Goal: Check status: Check status

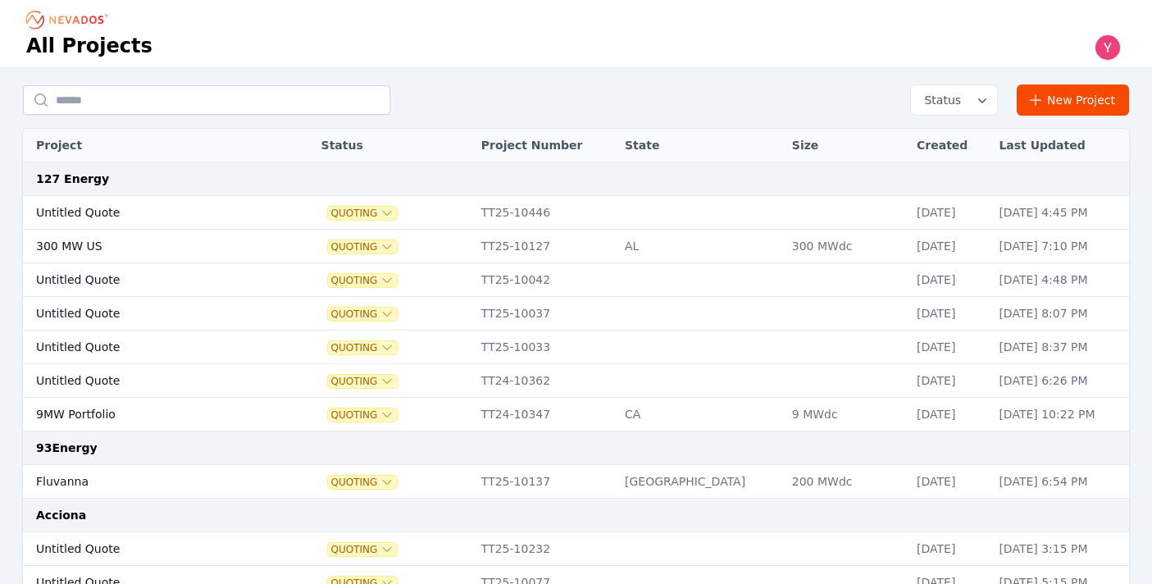
click at [191, 97] on input "text" at bounding box center [206, 100] width 367 height 30
type input "******"
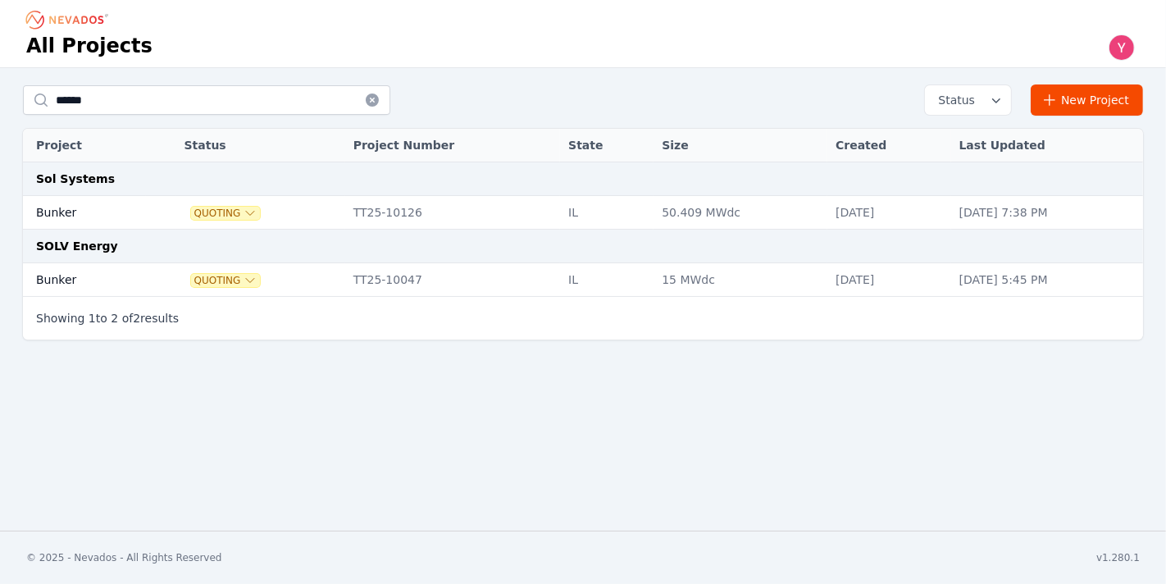
click at [176, 270] on td "Quoting" at bounding box center [260, 280] width 169 height 34
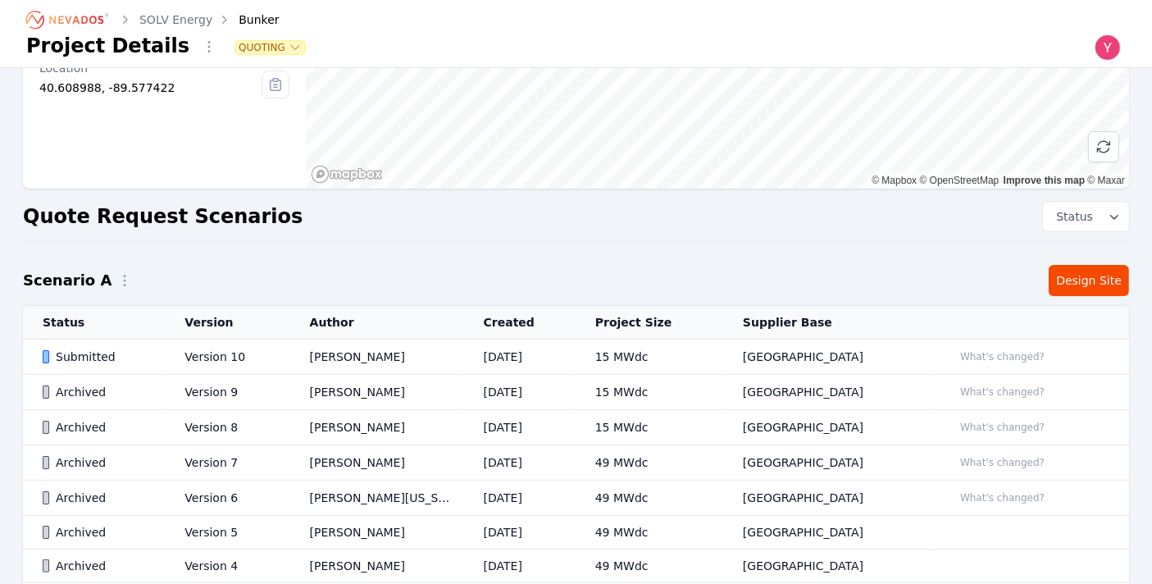
scroll to position [187, 0]
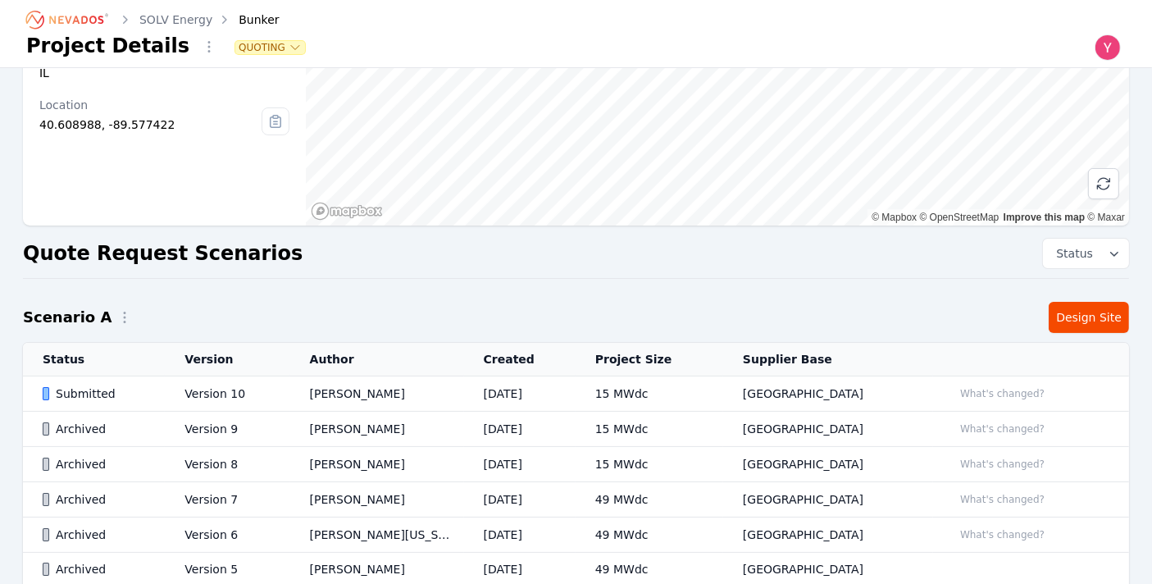
click at [576, 396] on td "[DATE]" at bounding box center [520, 393] width 112 height 35
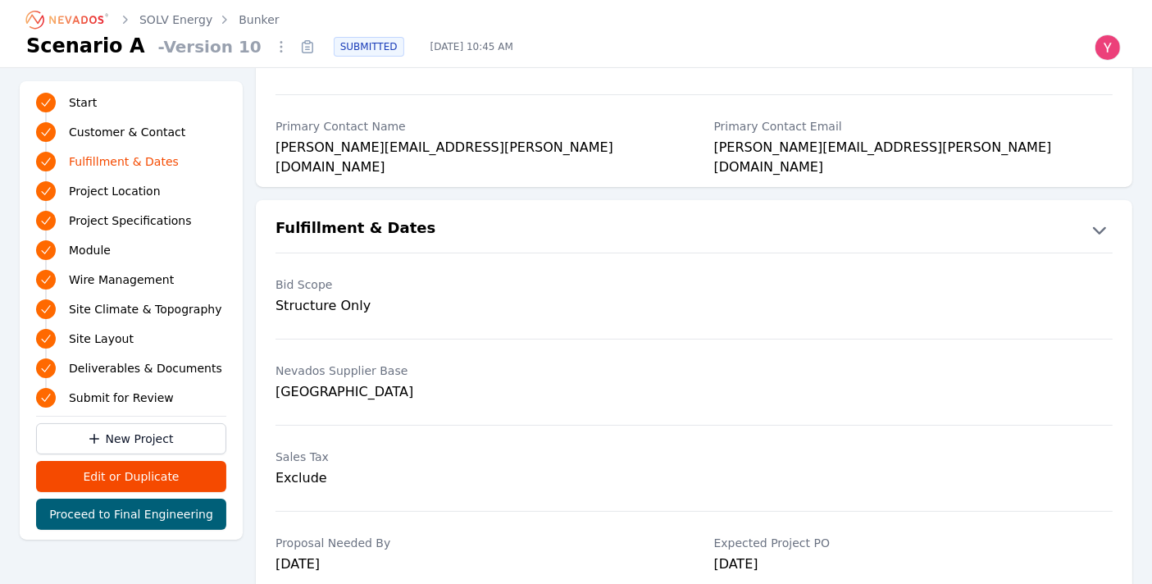
scroll to position [305, 0]
